Goal: Information Seeking & Learning: Find specific fact

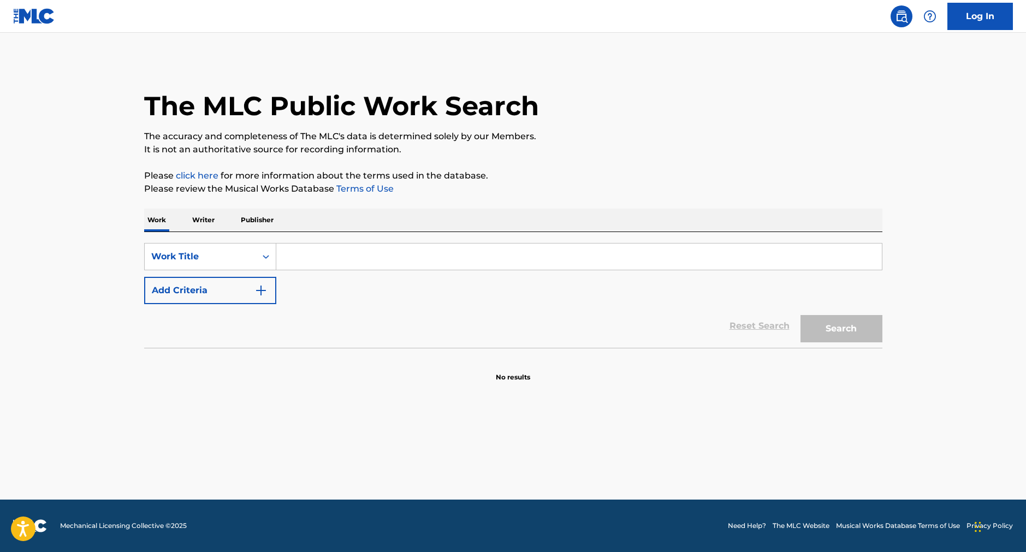
click at [362, 269] on input "Search Form" at bounding box center [579, 257] width 606 height 26
click at [441, 265] on input "Search Form" at bounding box center [579, 257] width 606 height 26
type input "No Entiendo"
click at [855, 338] on button "Search" at bounding box center [842, 328] width 82 height 27
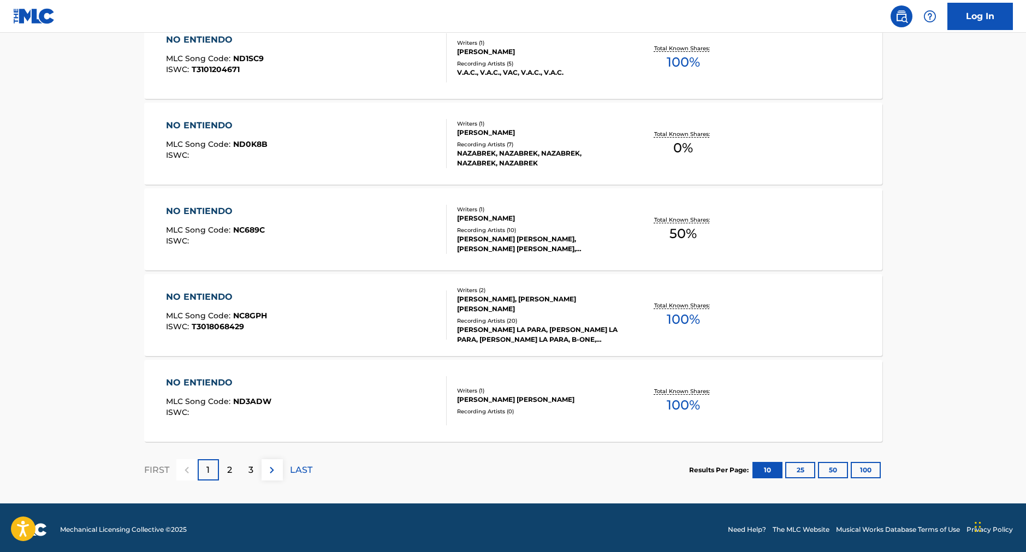
scroll to position [785, 0]
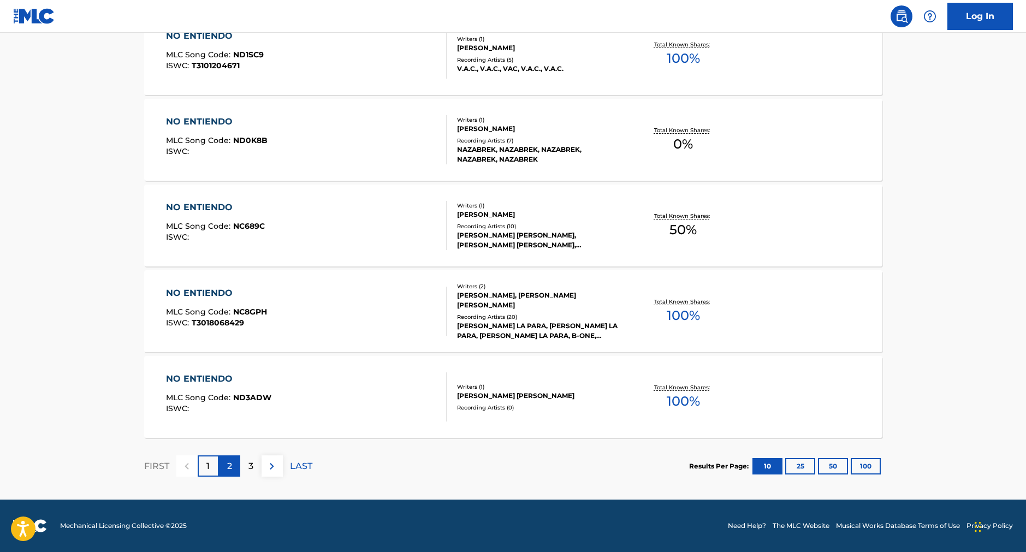
click at [227, 468] on p "2" at bounding box center [229, 466] width 5 height 13
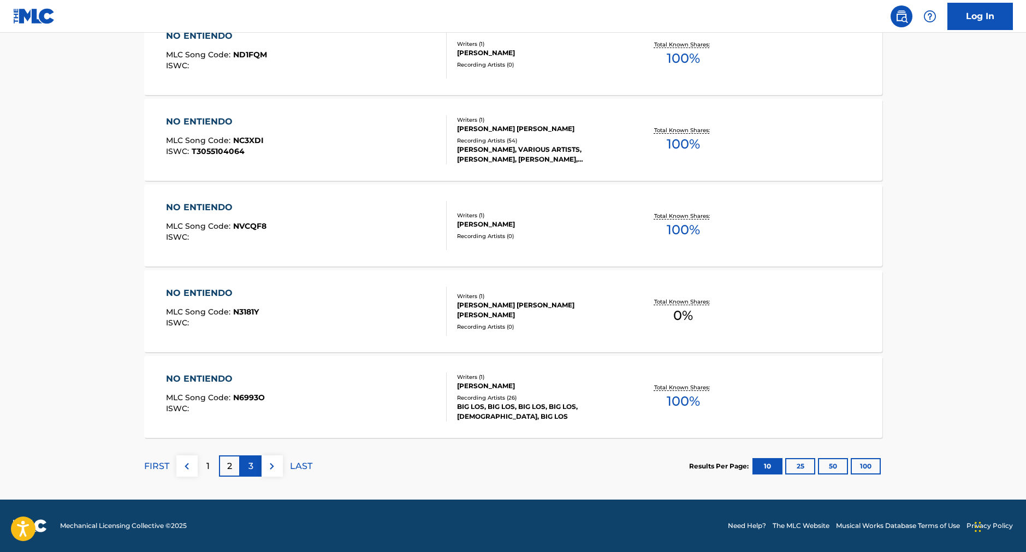
click at [251, 464] on p "3" at bounding box center [251, 466] width 5 height 13
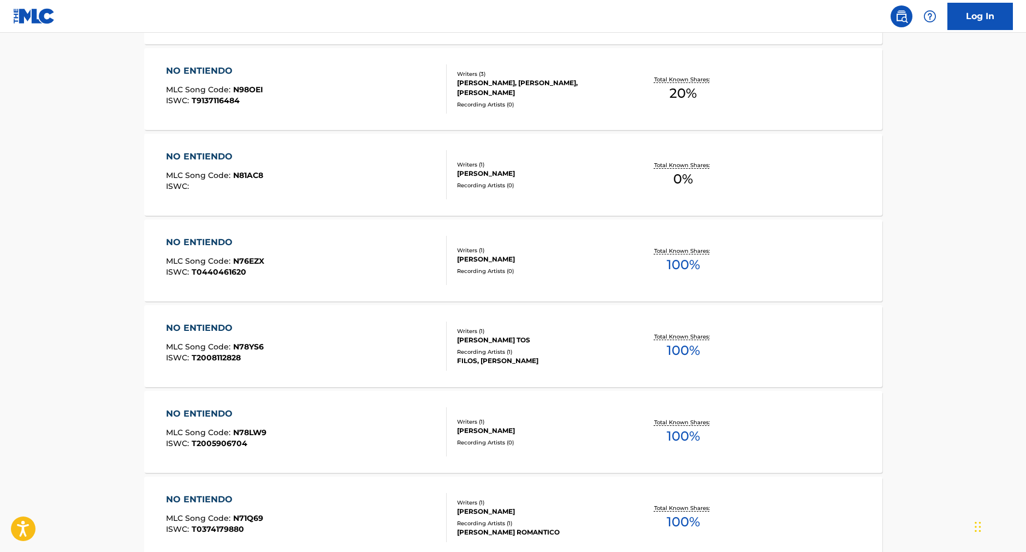
scroll to position [770, 0]
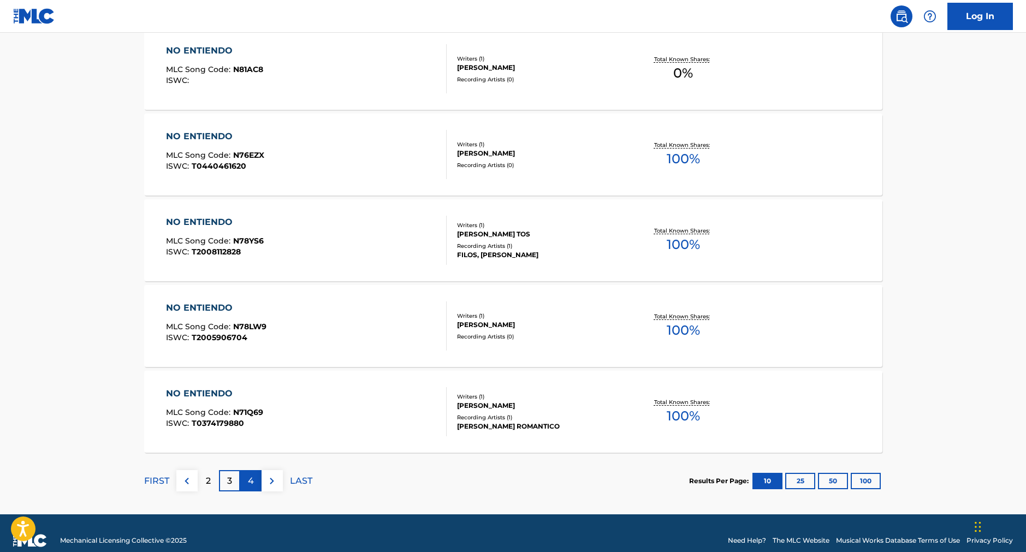
click at [249, 482] on p "4" at bounding box center [251, 481] width 6 height 13
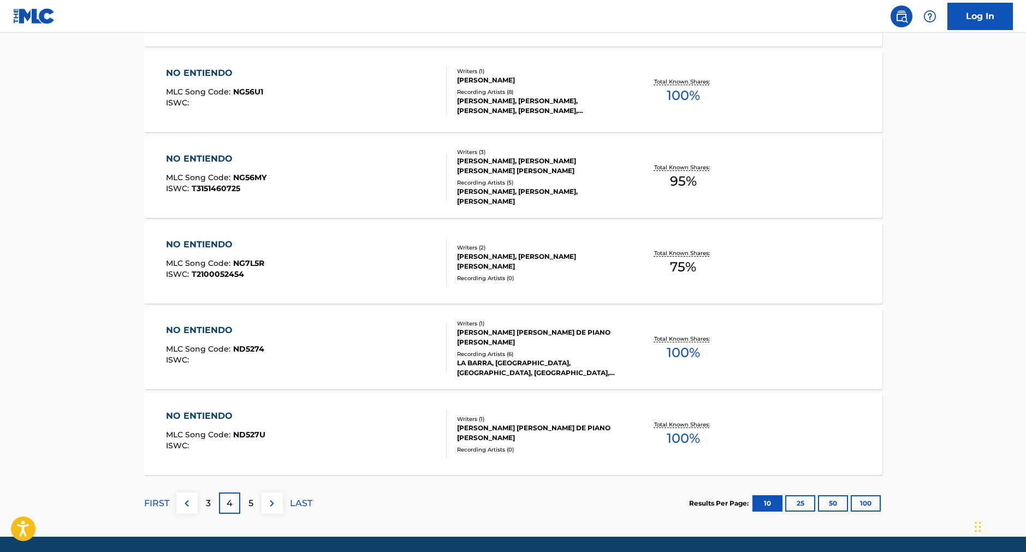
scroll to position [785, 0]
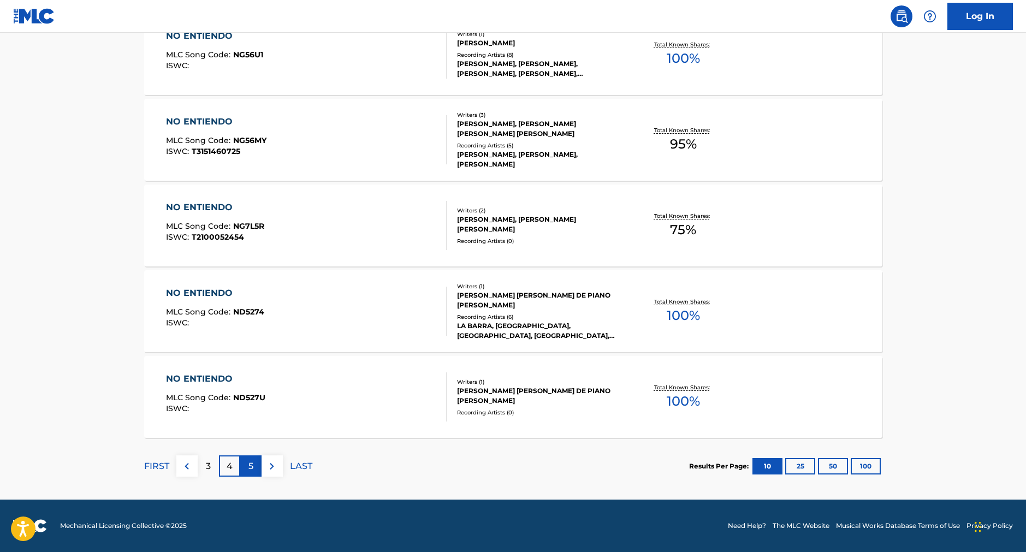
click at [251, 463] on p "5" at bounding box center [251, 466] width 5 height 13
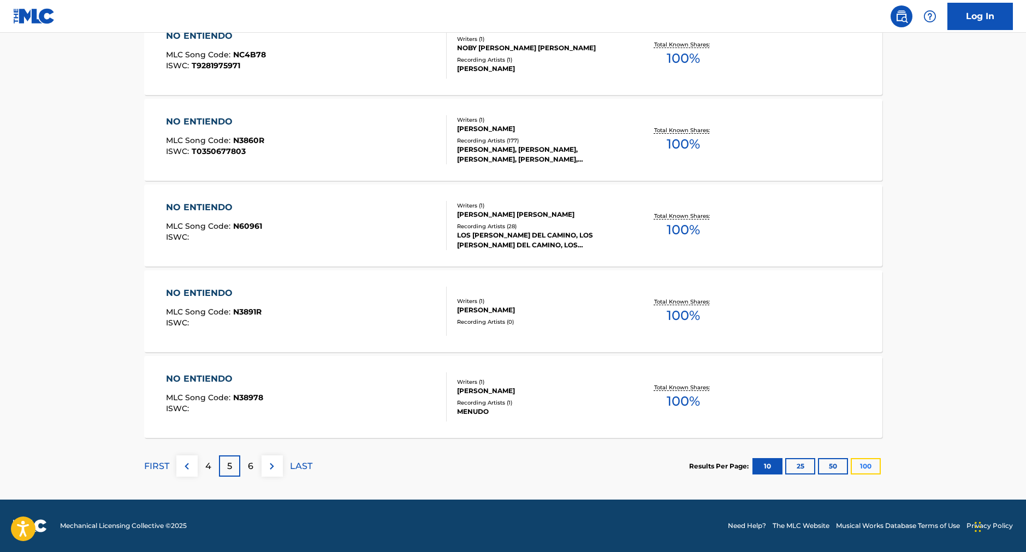
click at [875, 464] on button "100" at bounding box center [866, 466] width 30 height 16
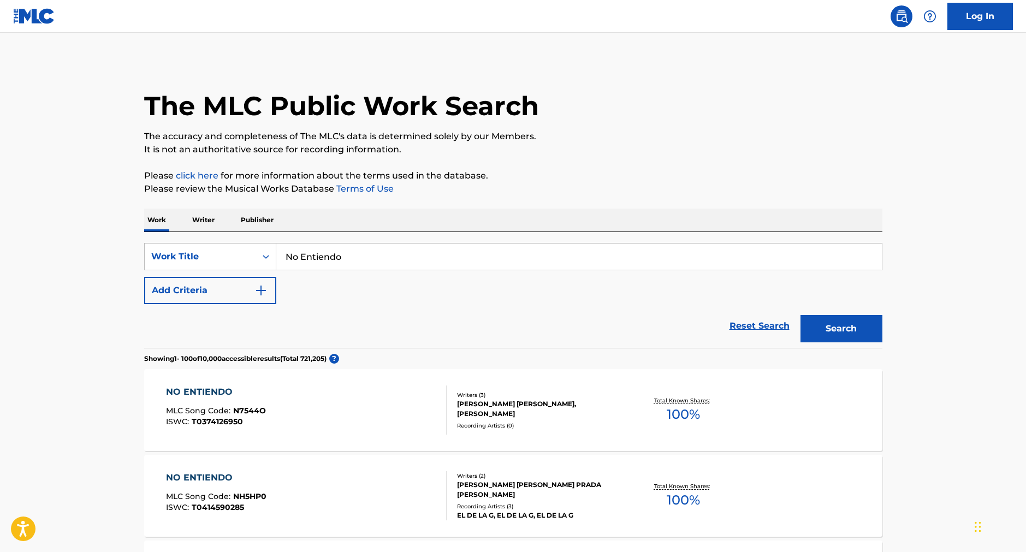
click at [629, 96] on div "The MLC Public Work Search" at bounding box center [513, 100] width 739 height 80
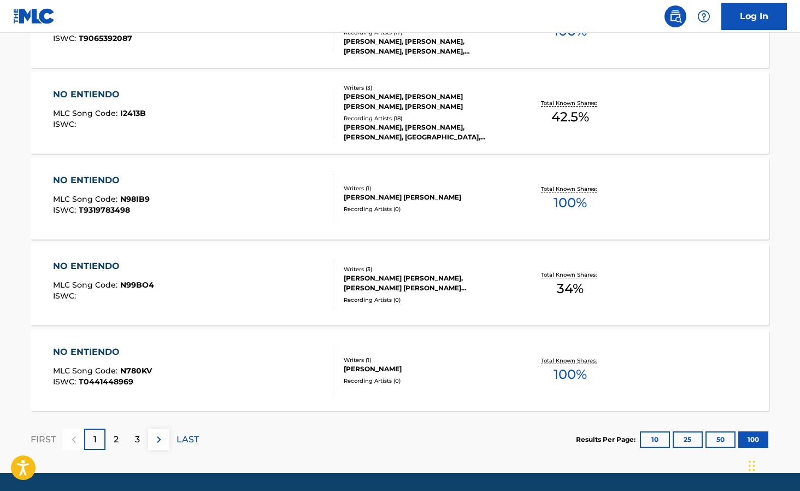
scroll to position [8566, 0]
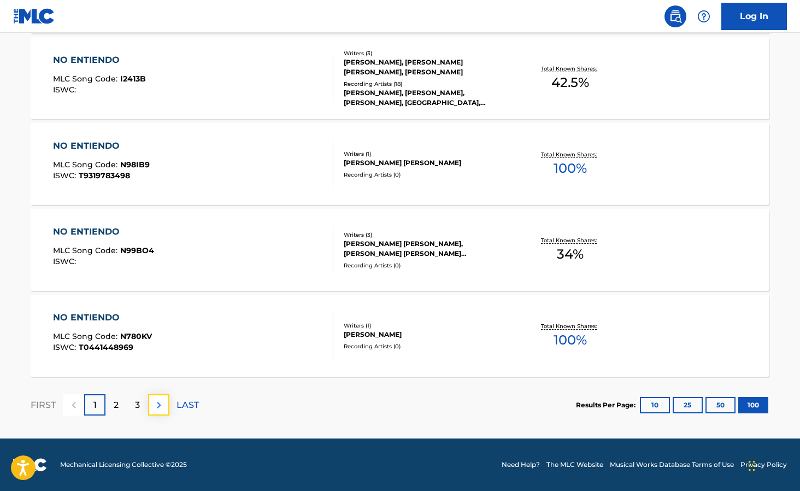
click at [155, 404] on img at bounding box center [158, 404] width 13 height 13
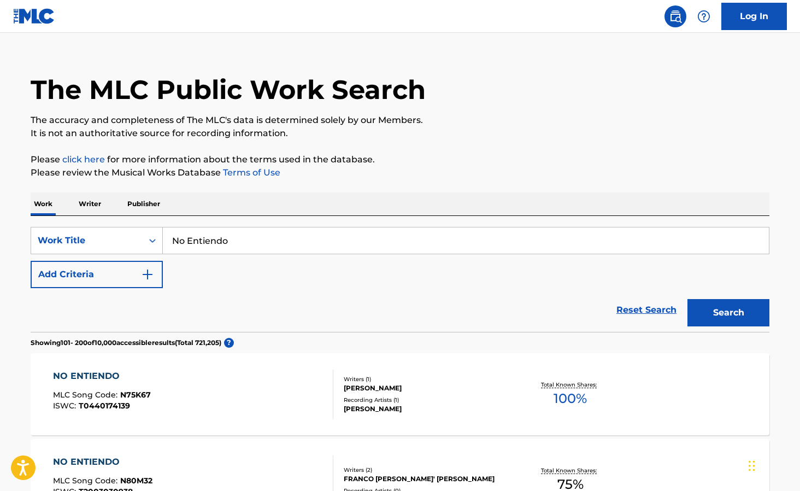
scroll to position [0, 0]
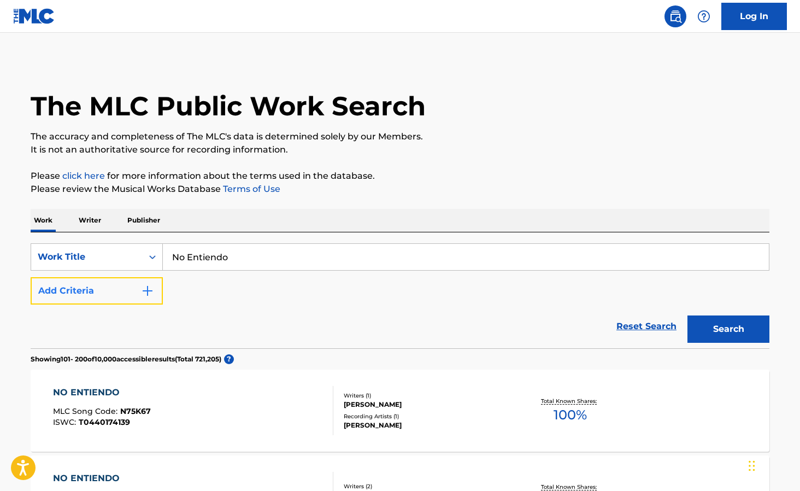
click at [103, 282] on button "Add Criteria" at bounding box center [97, 290] width 132 height 27
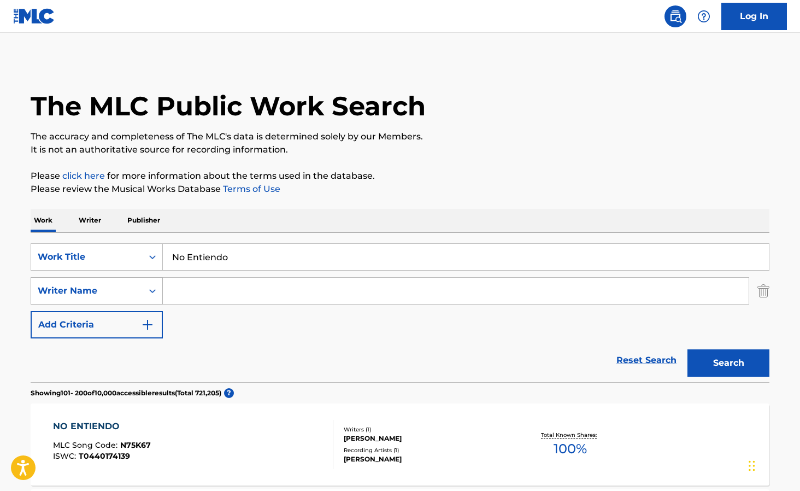
click at [123, 292] on div "Writer Name" at bounding box center [87, 290] width 98 height 13
click at [229, 295] on input "Search Form" at bounding box center [456, 291] width 586 height 26
click at [223, 300] on input "Search Form" at bounding box center [456, 291] width 586 height 26
type input "[PERSON_NAME]"
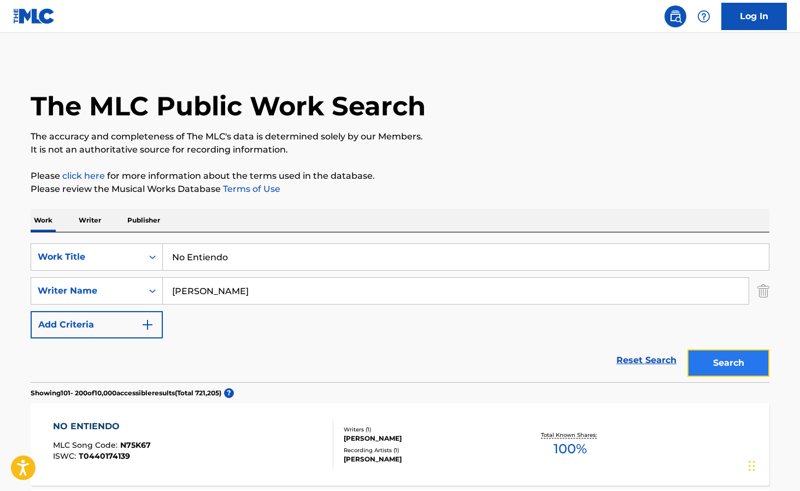
click at [758, 364] on button "Search" at bounding box center [728, 362] width 82 height 27
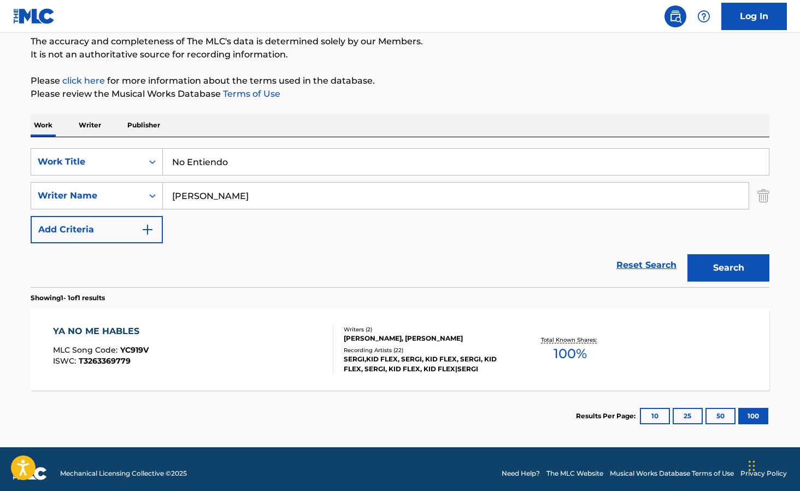
scroll to position [104, 0]
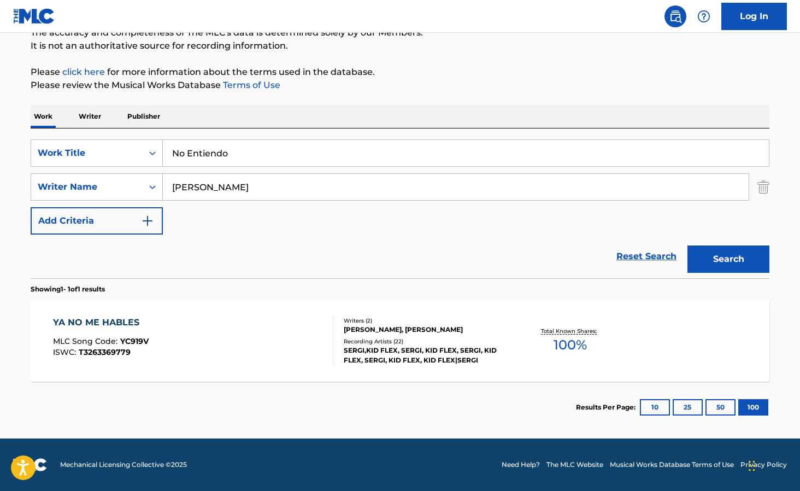
click at [411, 349] on div "SERGI,KID FLEX, SERGI, KID FLEX, SERGI, KID FLEX, SERGI, KID FLEX, KID FLEX|SER…" at bounding box center [426, 355] width 165 height 20
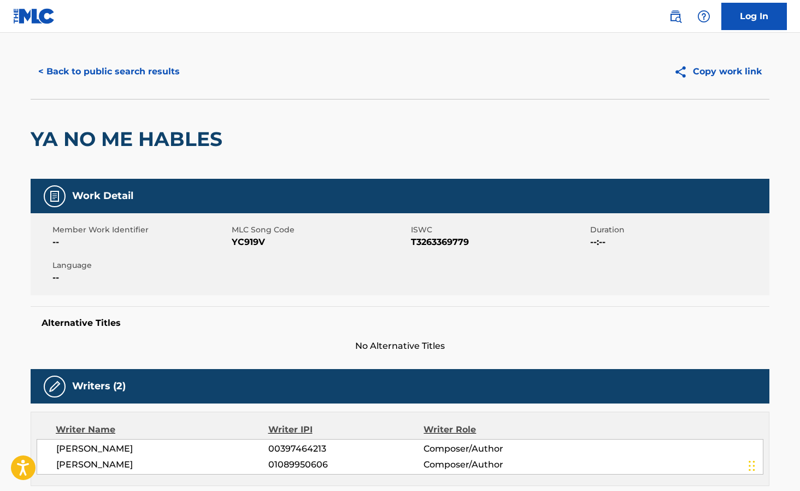
scroll to position [22, 0]
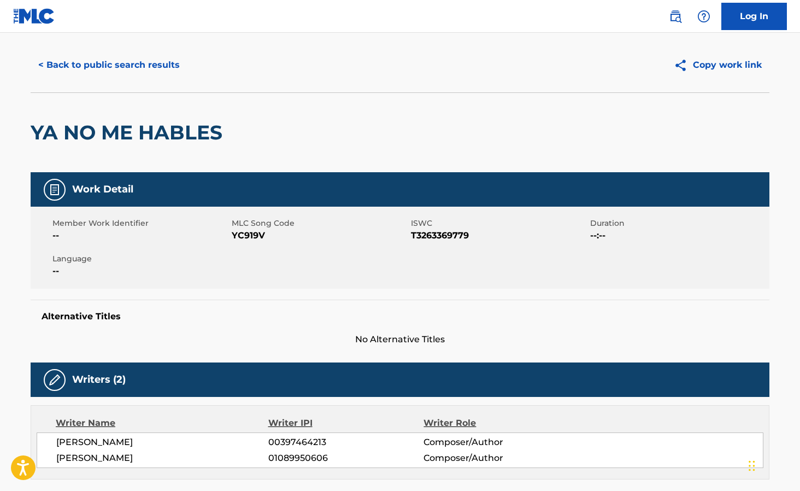
click at [129, 459] on span "[PERSON_NAME]" at bounding box center [162, 457] width 212 height 13
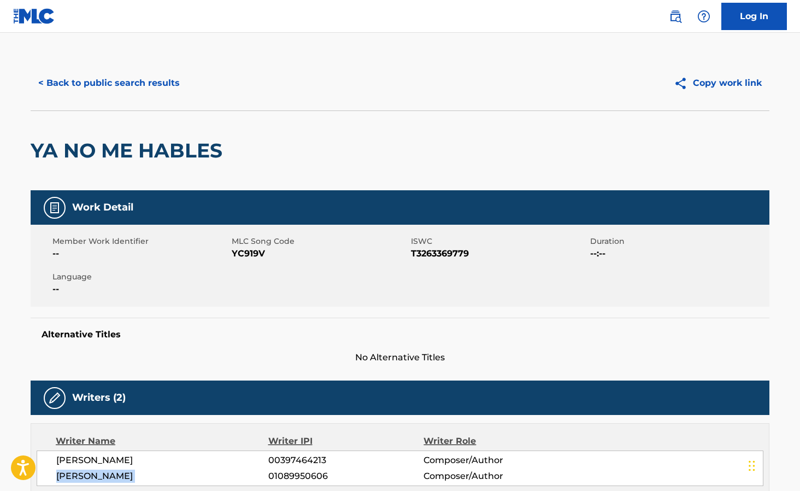
scroll to position [0, 0]
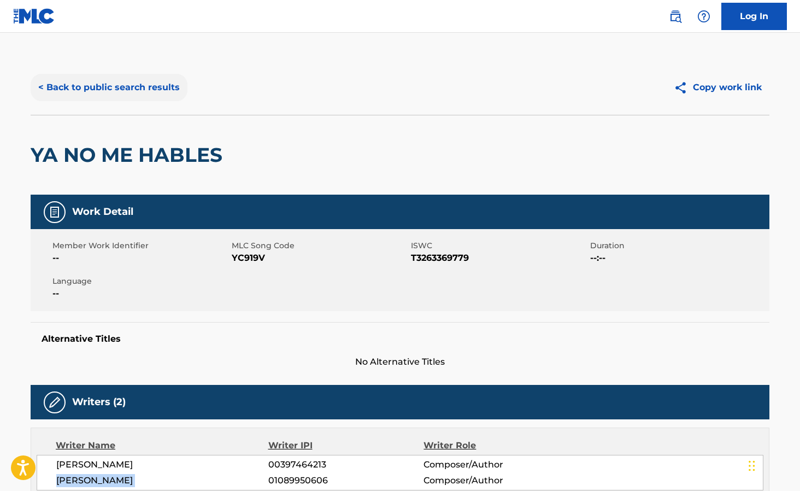
click at [152, 95] on button "< Back to public search results" at bounding box center [109, 87] width 157 height 27
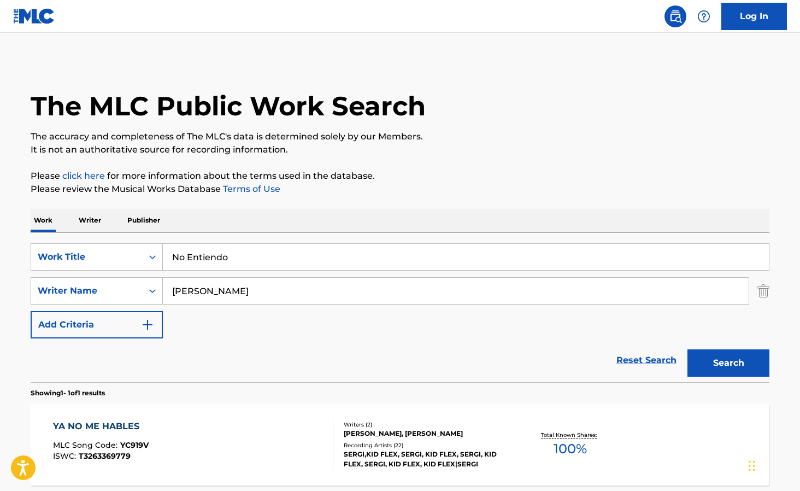
scroll to position [42, 0]
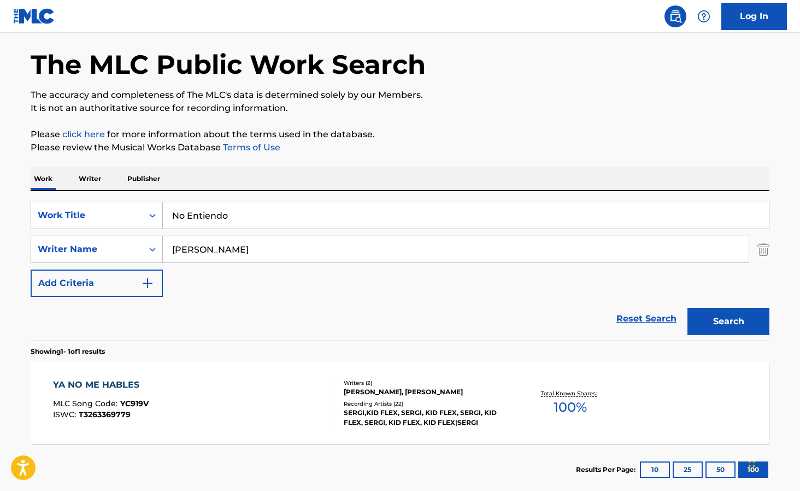
click at [234, 252] on input "[PERSON_NAME]" at bounding box center [456, 249] width 586 height 26
click at [233, 251] on input "[PERSON_NAME]" at bounding box center [456, 249] width 586 height 26
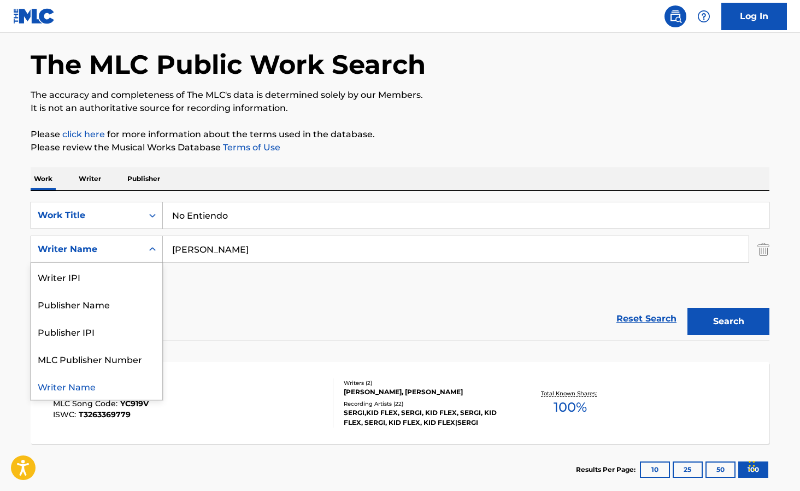
click at [146, 247] on div "Search Form" at bounding box center [153, 249] width 20 height 20
